Goal: Check status: Check status

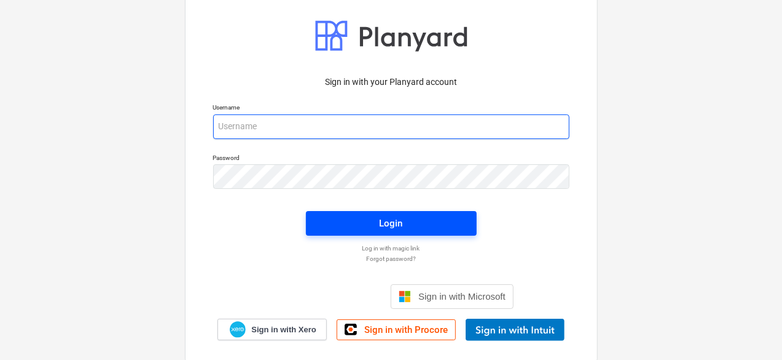
type input "[EMAIL_ADDRESS][DOMAIN_NAME]"
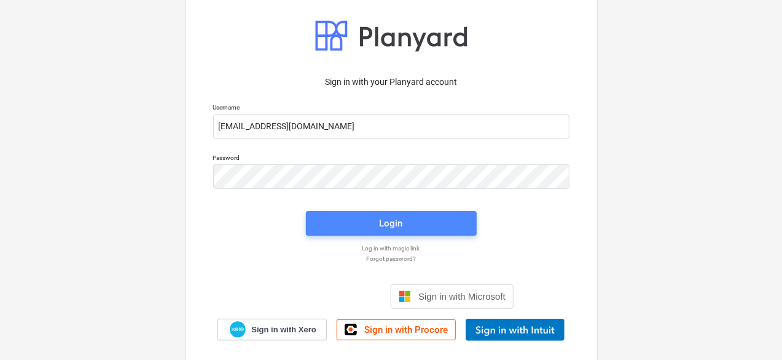
click at [348, 218] on span "Login" at bounding box center [391, 223] width 141 height 16
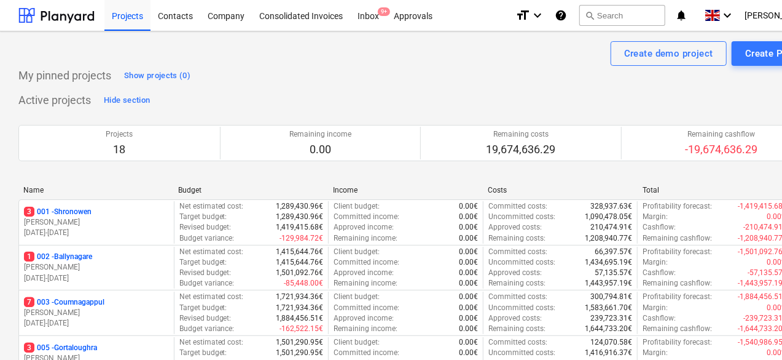
drag, startPoint x: 77, startPoint y: 213, endPoint x: 270, endPoint y: 177, distance: 196.4
drag, startPoint x: 270, startPoint y: 177, endPoint x: 243, endPoint y: 170, distance: 27.3
click at [243, 170] on div "Projects 18 Remaining income 0.00 Remaining costs 19,674,636.29 Remaining cashf…" at bounding box center [420, 143] width 804 height 66
click at [214, 17] on div "Company" at bounding box center [226, 14] width 52 height 31
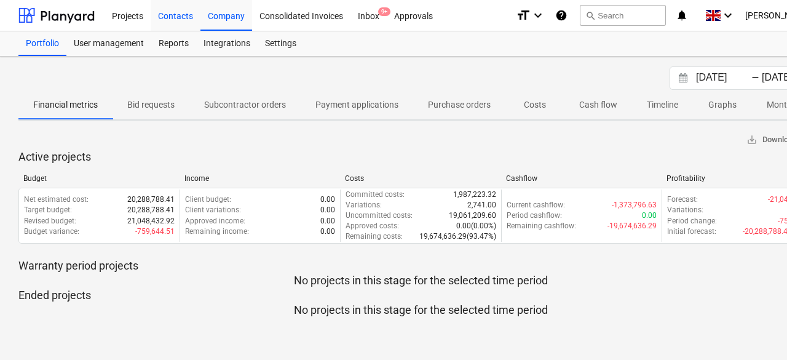
click at [171, 20] on div "Contacts" at bounding box center [176, 14] width 50 height 31
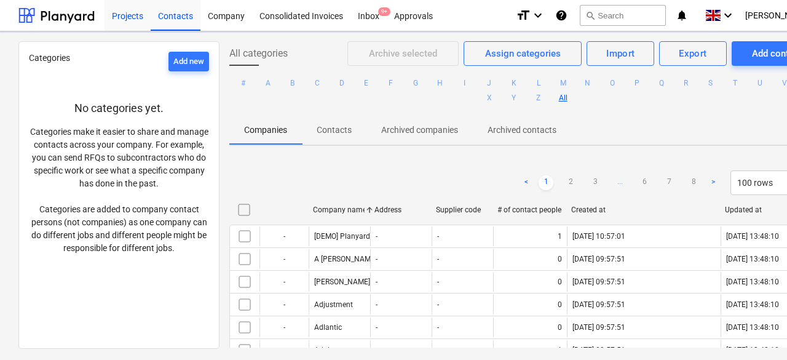
click at [134, 14] on div "Projects" at bounding box center [127, 14] width 46 height 31
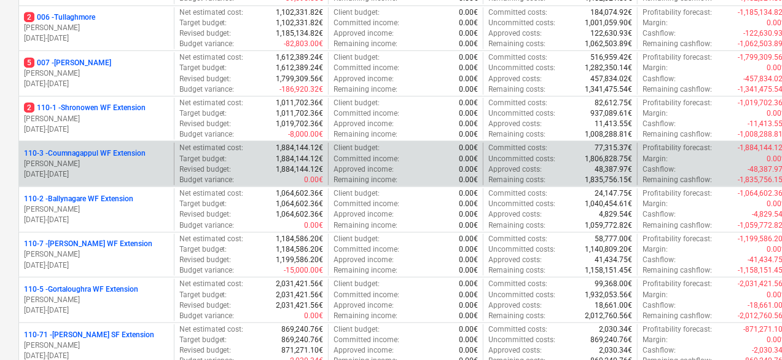
scroll to position [73, 0]
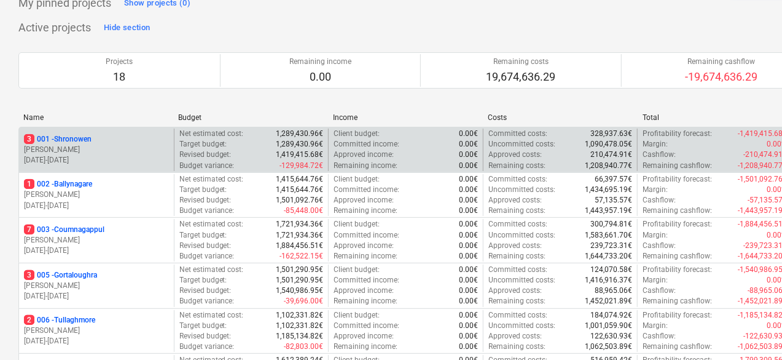
click at [118, 157] on p "[DATE] - [DATE]" at bounding box center [96, 160] width 145 height 10
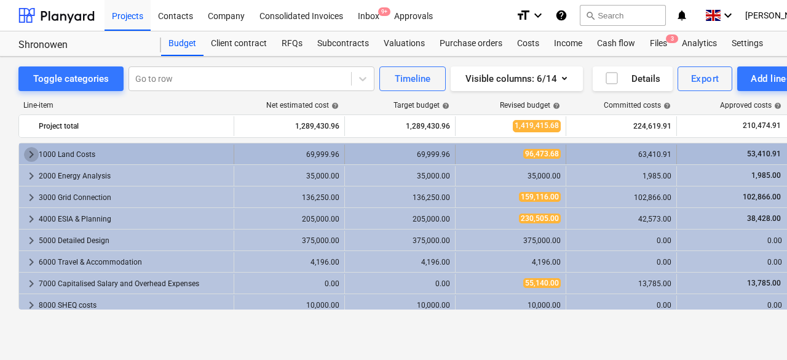
click at [30, 155] on span "keyboard_arrow_right" at bounding box center [31, 154] width 15 height 15
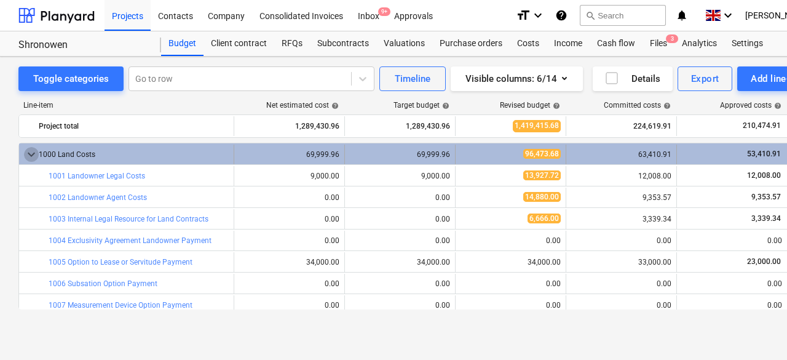
click at [32, 155] on span "keyboard_arrow_down" at bounding box center [31, 154] width 15 height 15
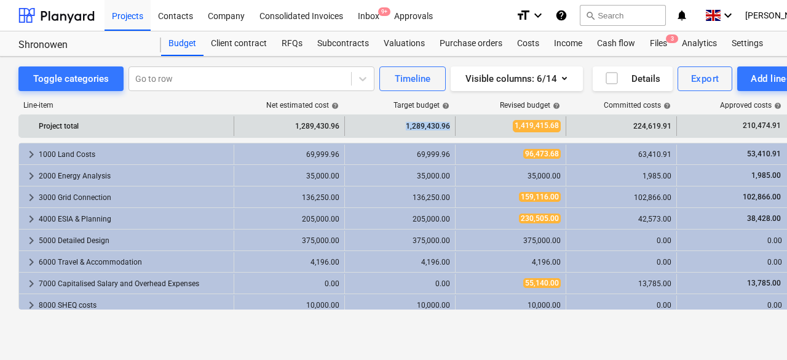
drag, startPoint x: 408, startPoint y: 127, endPoint x: 448, endPoint y: 125, distance: 40.0
click at [448, 125] on div "1,289,430.96" at bounding box center [400, 126] width 100 height 20
drag, startPoint x: 514, startPoint y: 125, endPoint x: 561, endPoint y: 128, distance: 46.9
click at [561, 128] on div "1,419,415.68" at bounding box center [510, 126] width 111 height 20
click at [516, 124] on span "1,419,415.68" at bounding box center [537, 126] width 48 height 12
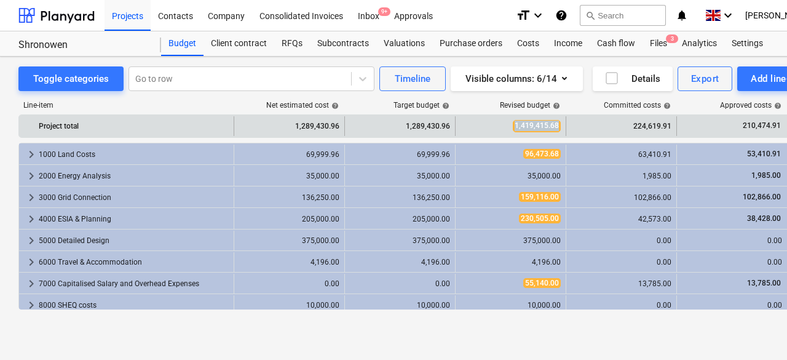
drag, startPoint x: 515, startPoint y: 124, endPoint x: 557, endPoint y: 125, distance: 41.8
click at [557, 125] on span "1,419,415.68" at bounding box center [537, 126] width 48 height 12
drag, startPoint x: 632, startPoint y: 122, endPoint x: 671, endPoint y: 127, distance: 38.3
click at [671, 127] on div "224,619.91" at bounding box center [621, 126] width 100 height 20
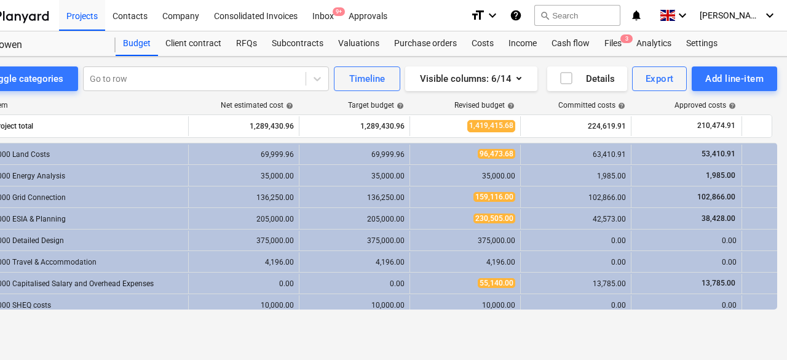
scroll to position [0, 54]
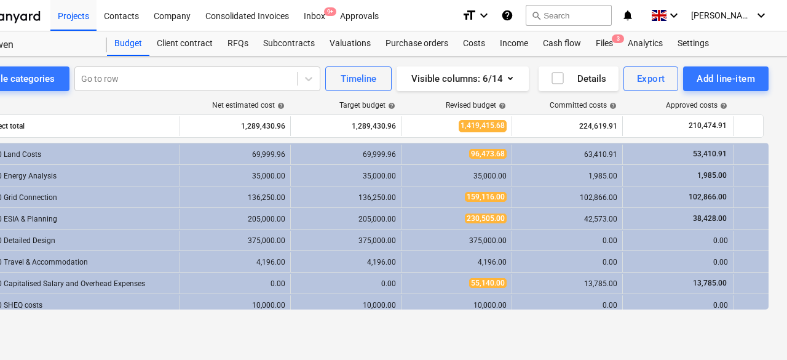
drag, startPoint x: 600, startPoint y: 323, endPoint x: 665, endPoint y: 329, distance: 65.5
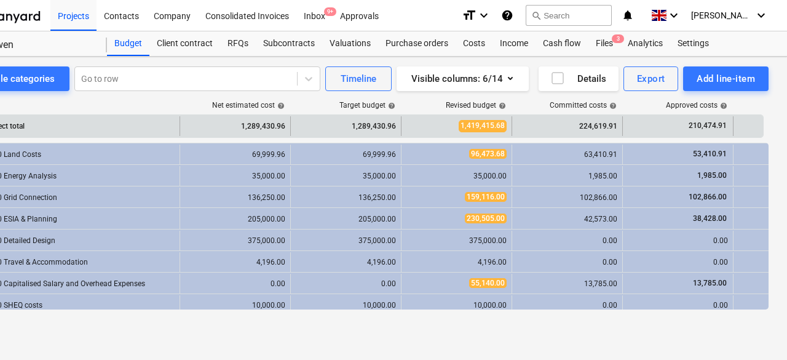
click at [682, 124] on div "210,474.91" at bounding box center [678, 126] width 100 height 20
drag, startPoint x: 689, startPoint y: 124, endPoint x: 715, endPoint y: 126, distance: 26.5
click at [727, 124] on span "210,474.91" at bounding box center [707, 125] width 41 height 10
click at [690, 122] on span "210,474.91" at bounding box center [707, 125] width 41 height 10
click at [691, 125] on span "210,474.91" at bounding box center [707, 125] width 41 height 10
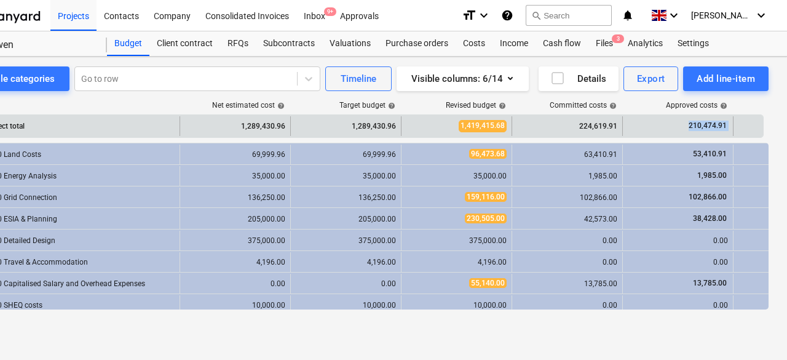
drag, startPoint x: 691, startPoint y: 125, endPoint x: 738, endPoint y: 122, distance: 47.5
click at [738, 122] on div "Project total 1,289,430.96 1,289,430.96 1,419,415.68 224,619.91 210,474.91 -129…" at bounding box center [420, 126] width 910 height 20
drag, startPoint x: 462, startPoint y: 122, endPoint x: 510, endPoint y: 120, distance: 47.4
click at [510, 120] on div "1,419,415.68" at bounding box center [456, 126] width 111 height 20
click at [499, 127] on span "1,419,415.68" at bounding box center [483, 126] width 48 height 12
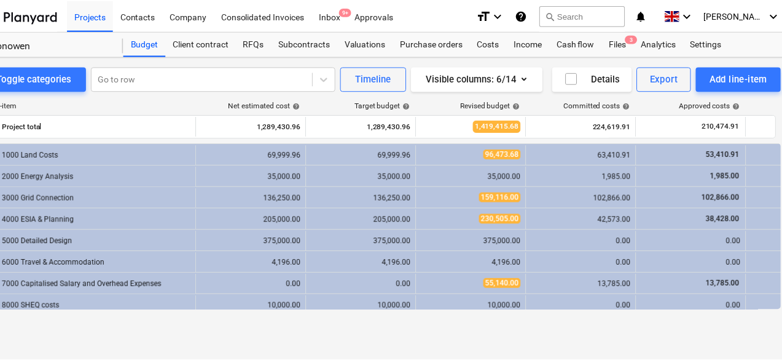
scroll to position [0, 0]
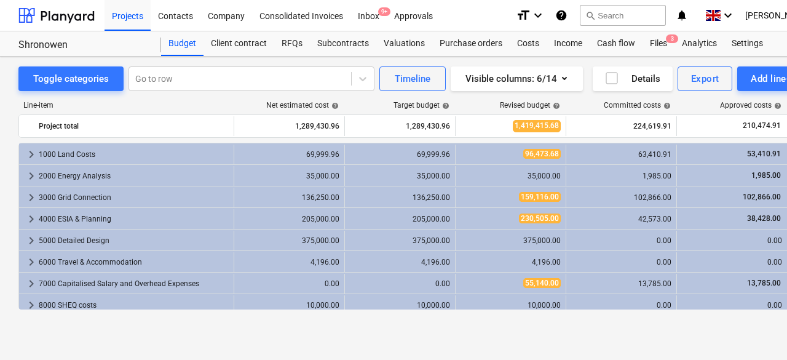
drag, startPoint x: 472, startPoint y: 335, endPoint x: 342, endPoint y: 350, distance: 131.2
click at [622, 40] on div "Cash flow" at bounding box center [615, 43] width 53 height 25
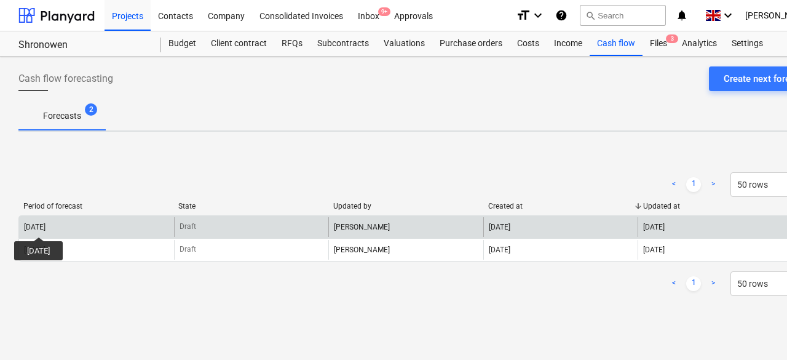
click at [44, 226] on div "[DATE]" at bounding box center [35, 226] width 22 height 9
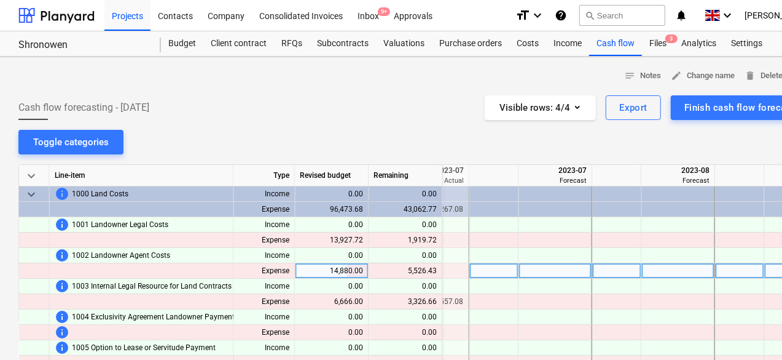
scroll to position [0, 999]
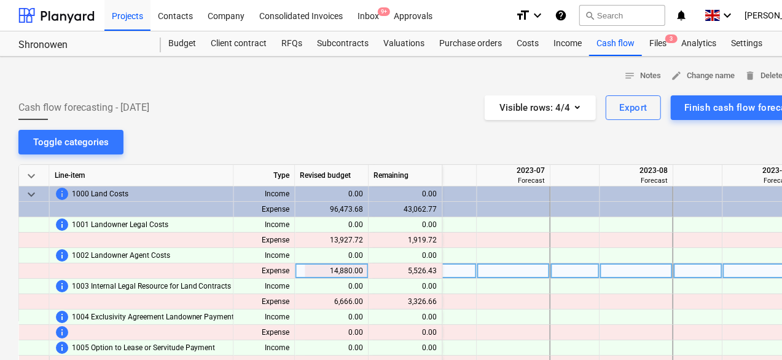
drag, startPoint x: 494, startPoint y: 275, endPoint x: 546, endPoint y: 277, distance: 51.7
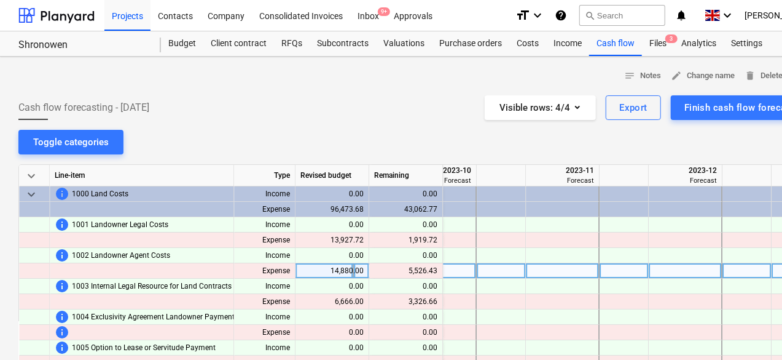
drag, startPoint x: 543, startPoint y: 272, endPoint x: 654, endPoint y: 275, distance: 111.3
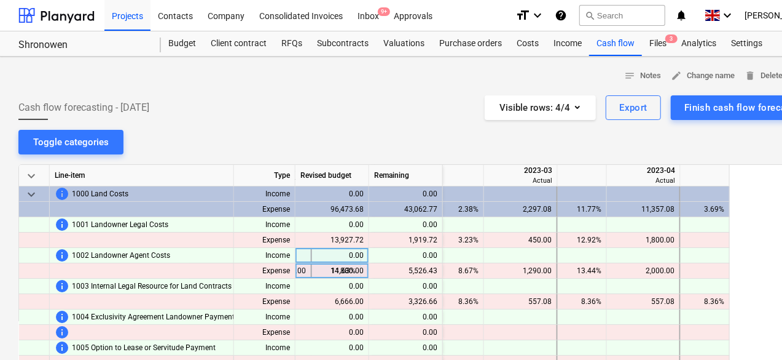
scroll to position [0, 0]
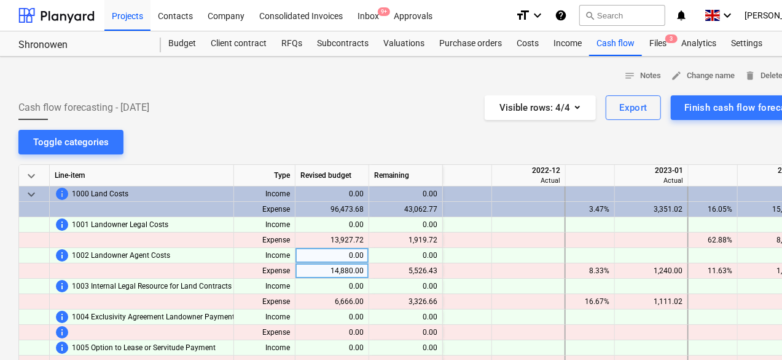
drag, startPoint x: 676, startPoint y: 261, endPoint x: 323, endPoint y: 265, distance: 352.8
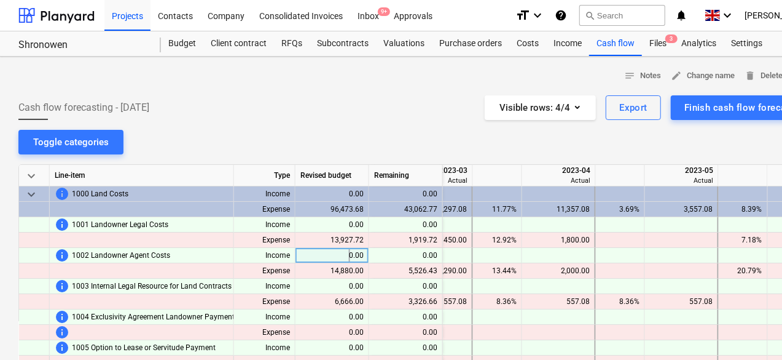
drag, startPoint x: 538, startPoint y: 249, endPoint x: 610, endPoint y: 248, distance: 71.3
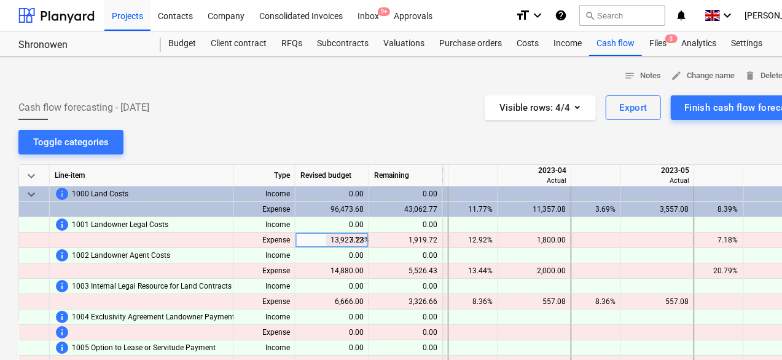
click at [541, 239] on div "1,800.00" at bounding box center [534, 239] width 63 height 15
click at [602, 240] on div at bounding box center [596, 239] width 49 height 15
click at [604, 240] on div at bounding box center [596, 239] width 49 height 15
click at [648, 246] on div at bounding box center [658, 239] width 74 height 15
click at [651, 242] on div at bounding box center [658, 239] width 74 height 15
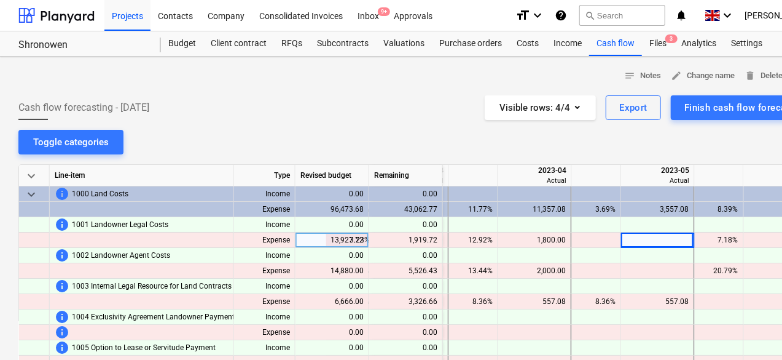
click at [600, 240] on div at bounding box center [596, 239] width 49 height 15
click at [591, 237] on div at bounding box center [596, 239] width 49 height 15
